Goal: Contribute content: Contribute content

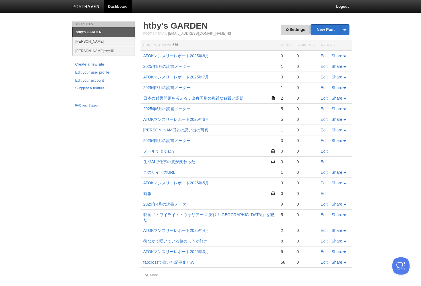
click at [296, 32] on link "Settings" at bounding box center [295, 30] width 28 height 11
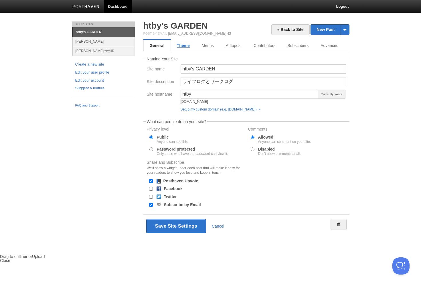
click at [192, 46] on link "Theme" at bounding box center [183, 45] width 25 height 11
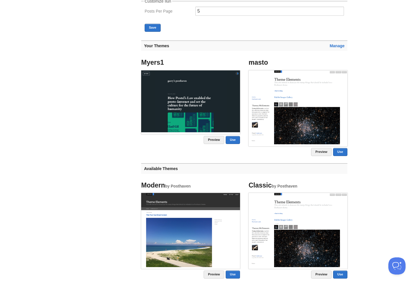
scroll to position [248, 0]
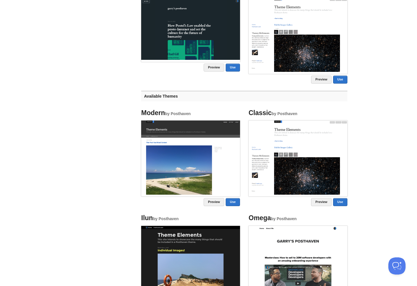
click at [228, 148] on img at bounding box center [190, 158] width 99 height 74
click at [234, 203] on link "Use" at bounding box center [233, 202] width 14 height 8
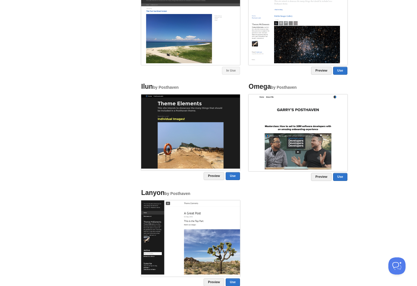
scroll to position [415, 0]
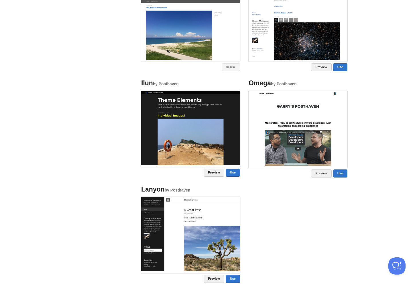
click at [225, 207] on img at bounding box center [190, 234] width 99 height 74
click at [174, 217] on img at bounding box center [190, 234] width 99 height 74
click at [231, 280] on link "Use" at bounding box center [233, 279] width 14 height 8
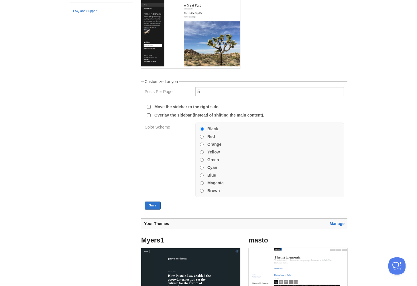
scroll to position [57, 0]
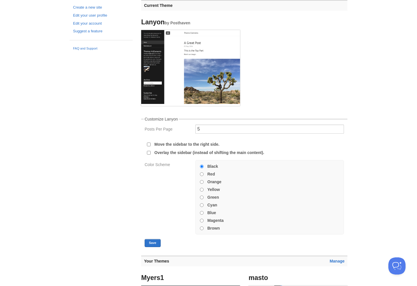
click at [214, 223] on label "Magenta" at bounding box center [215, 221] width 16 height 4
click at [204, 223] on input "Magenta" at bounding box center [202, 221] width 4 height 4
radio input "true"
click at [151, 242] on button "Save" at bounding box center [153, 243] width 16 height 8
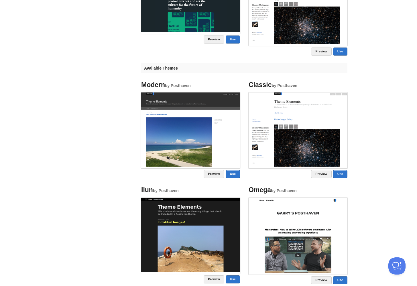
scroll to position [374, 0]
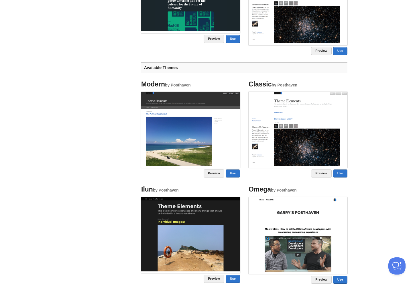
click at [314, 126] on img at bounding box center [298, 129] width 99 height 74
click at [343, 175] on link "Use" at bounding box center [340, 174] width 14 height 8
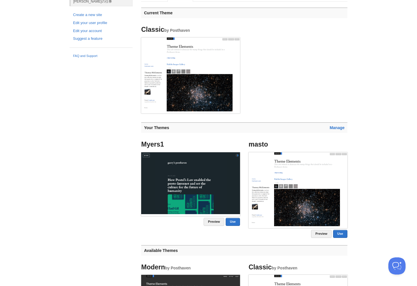
scroll to position [67, 0]
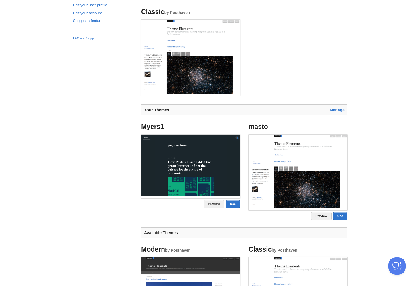
click at [329, 154] on img at bounding box center [298, 172] width 99 height 74
click at [344, 110] on link "Manage" at bounding box center [337, 110] width 15 height 5
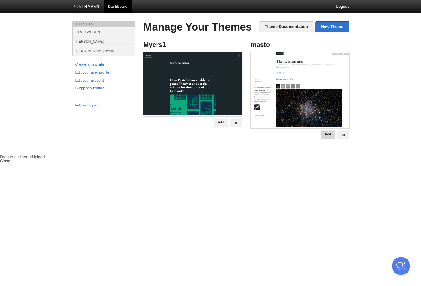
click at [330, 135] on link "Edit" at bounding box center [328, 134] width 15 height 9
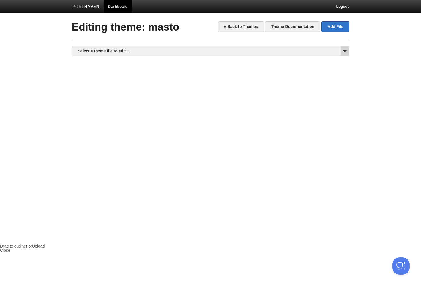
click at [348, 52] on span at bounding box center [345, 51] width 9 height 10
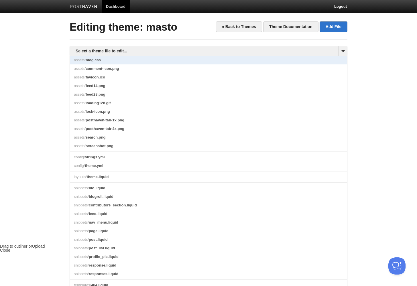
click at [160, 62] on link "assets/ blog.css" at bounding box center [208, 60] width 277 height 9
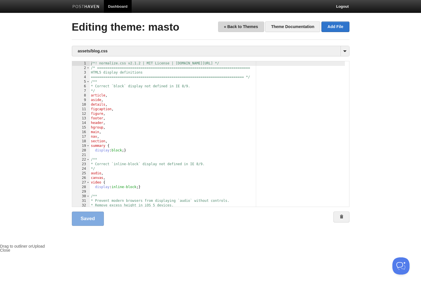
click at [250, 29] on link "« Back to Themes" at bounding box center [241, 26] width 46 height 11
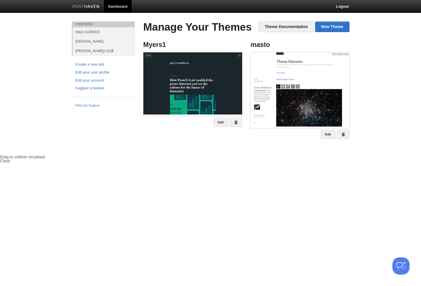
click at [113, 7] on link "Dashboard" at bounding box center [118, 6] width 28 height 13
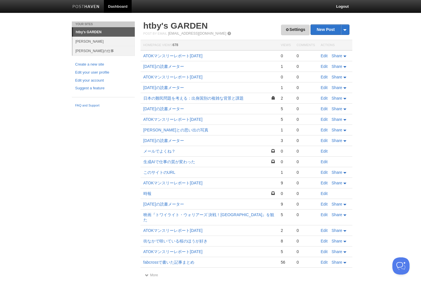
click at [292, 30] on link "Settings" at bounding box center [295, 30] width 28 height 11
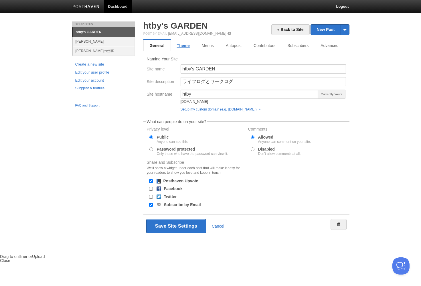
click at [188, 44] on link "Theme" at bounding box center [183, 45] width 25 height 11
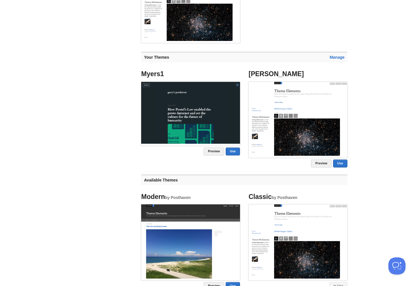
scroll to position [123, 0]
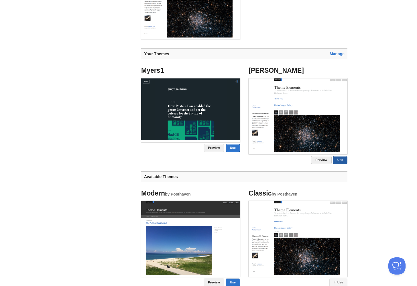
click at [335, 160] on link "Use" at bounding box center [340, 160] width 14 height 8
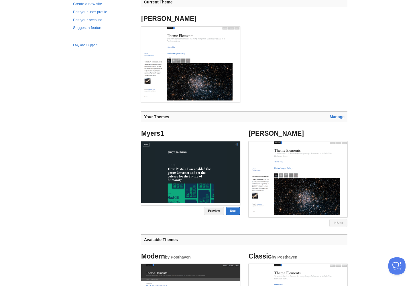
scroll to position [57, 0]
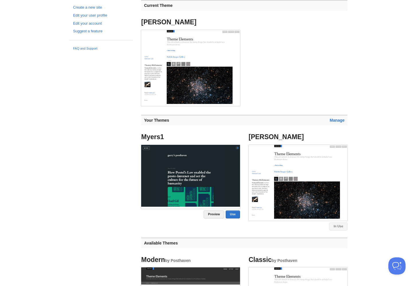
click at [294, 87] on ul "[PERSON_NAME]" at bounding box center [244, 63] width 215 height 97
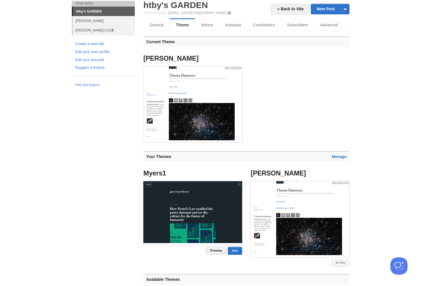
scroll to position [0, 0]
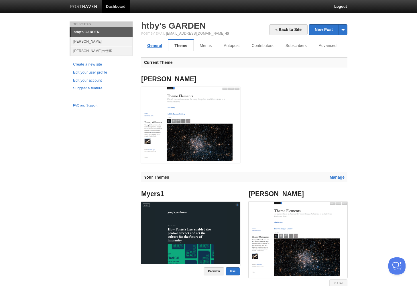
click at [152, 44] on link "General" at bounding box center [154, 45] width 27 height 11
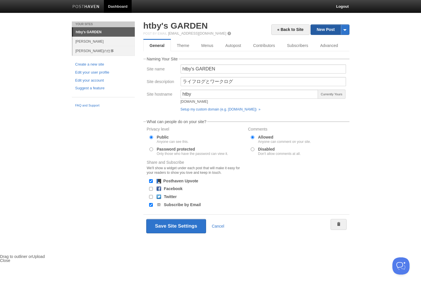
click at [338, 32] on link "New Post" at bounding box center [330, 30] width 38 height 10
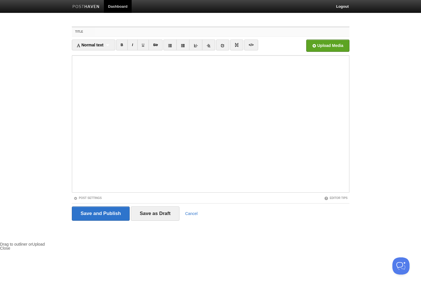
click at [161, 32] on input "Title" at bounding box center [222, 31] width 255 height 9
paste input "内面自己の反省は常に秋の霜のように冷厳に行ひなさい。自分のことは寛大であつては、人を尊重し得ない訳で、結局苦境に堕ちる。"
type input "内面自己の反省は常に秋の霜のように冷厳に行ひなさい。自分のことは寛大であつては、人を尊重し得ない訳で、結局苦境に堕ちる。"
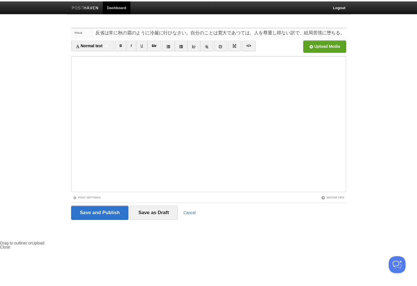
scroll to position [0, 0]
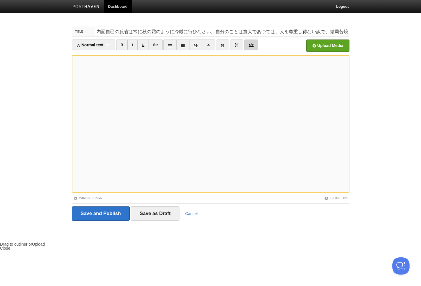
click at [254, 46] on link "</>" at bounding box center [251, 45] width 14 height 11
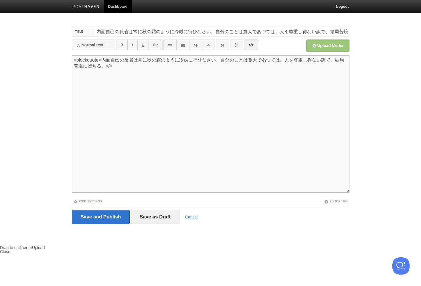
paste textarea "<blockquote>"
type textarea "<blockquote>内面自己の反省は常に秋の霜のように冷厳に行ひなさい。自分のことは寛大であつては、人を尊重し得ない訳で、結局苦境に堕ちる。</block…"
click at [157, 213] on input "Save as Draft" at bounding box center [155, 217] width 49 height 14
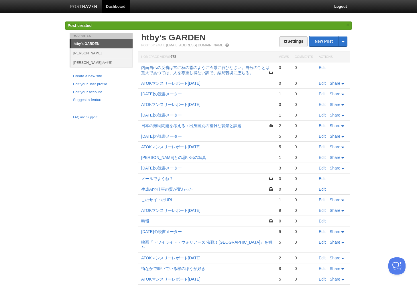
click at [264, 68] on link "内面自己の反省は常に秋の霜のように冷厳に行ひなさい。自分のことは寛大であつては、人を尊重し得ない訳で、結局苦境に堕ちる。" at bounding box center [205, 70] width 128 height 10
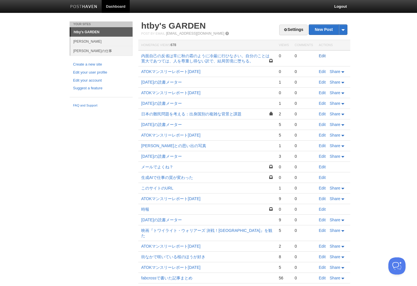
click at [321, 54] on link "Edit" at bounding box center [322, 56] width 7 height 5
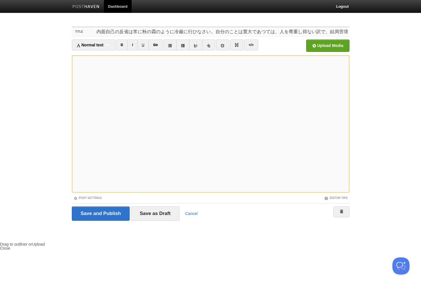
click at [242, 31] on input "内面自己の反省は常に秋の霜のように冷厳に行ひなさい。自分のことは寛大であつては、人を尊重し得ない訳で、結局苦境に堕ちる。" at bounding box center [222, 31] width 255 height 9
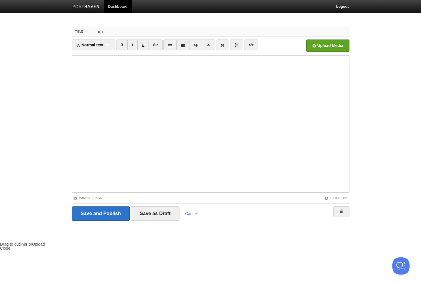
type input "o"
type input "心がけ"
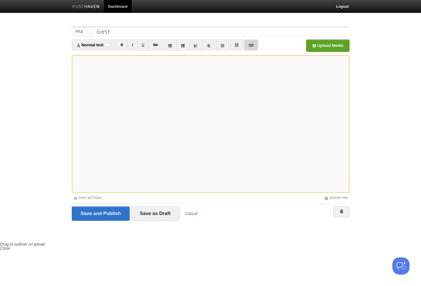
click at [258, 47] on link "</>" at bounding box center [251, 45] width 14 height 11
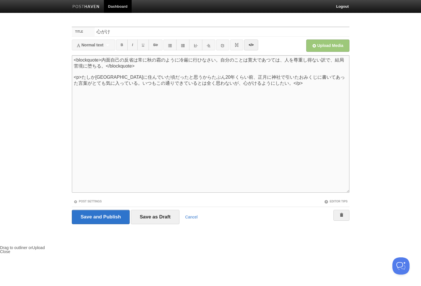
click at [208, 113] on textarea "<blockquote>内面自己の反省は常に秋の霜のように冷厳に行ひなさい。自分のことは寛大であつては、人を尊重し得ない訳で、結局苦境に堕ちる。</block…" at bounding box center [211, 124] width 278 height 138
type textarea "<blockquote>内面自己の反省は常に秋の霜のように冷厳に行ひなさい。自分のことは寛大であつては、人を尊重し得ない訳で、結局苦境に堕ちる。</block…"
click at [101, 201] on link "Post Settings" at bounding box center [88, 201] width 28 height 3
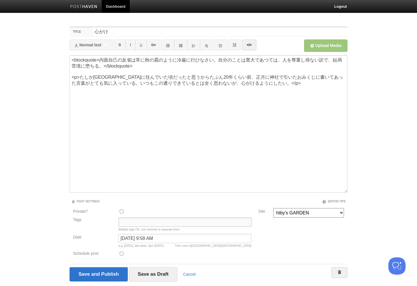
click at [181, 224] on input "Tags" at bounding box center [185, 222] width 133 height 9
paste input "not to be forgotten"
type input "not to be forgotten"
click at [45, 222] on body "Dashboard Logout Post created × Your Sites htby's GARDEN 畑邊康浩 畑邊康浩の仕事 Create a …" at bounding box center [208, 155] width 417 height 311
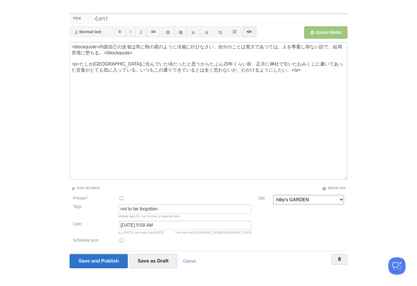
scroll to position [17, 0]
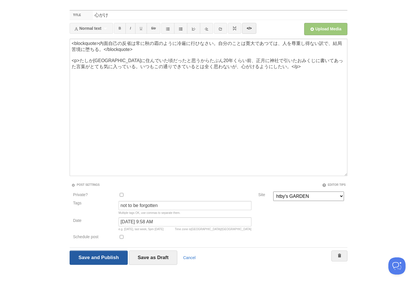
click at [104, 256] on input "Save and Publish" at bounding box center [99, 258] width 58 height 14
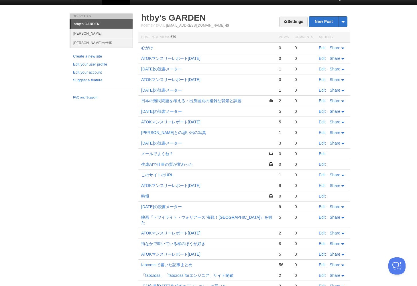
scroll to position [17, 0]
